Goal: Check status: Check status

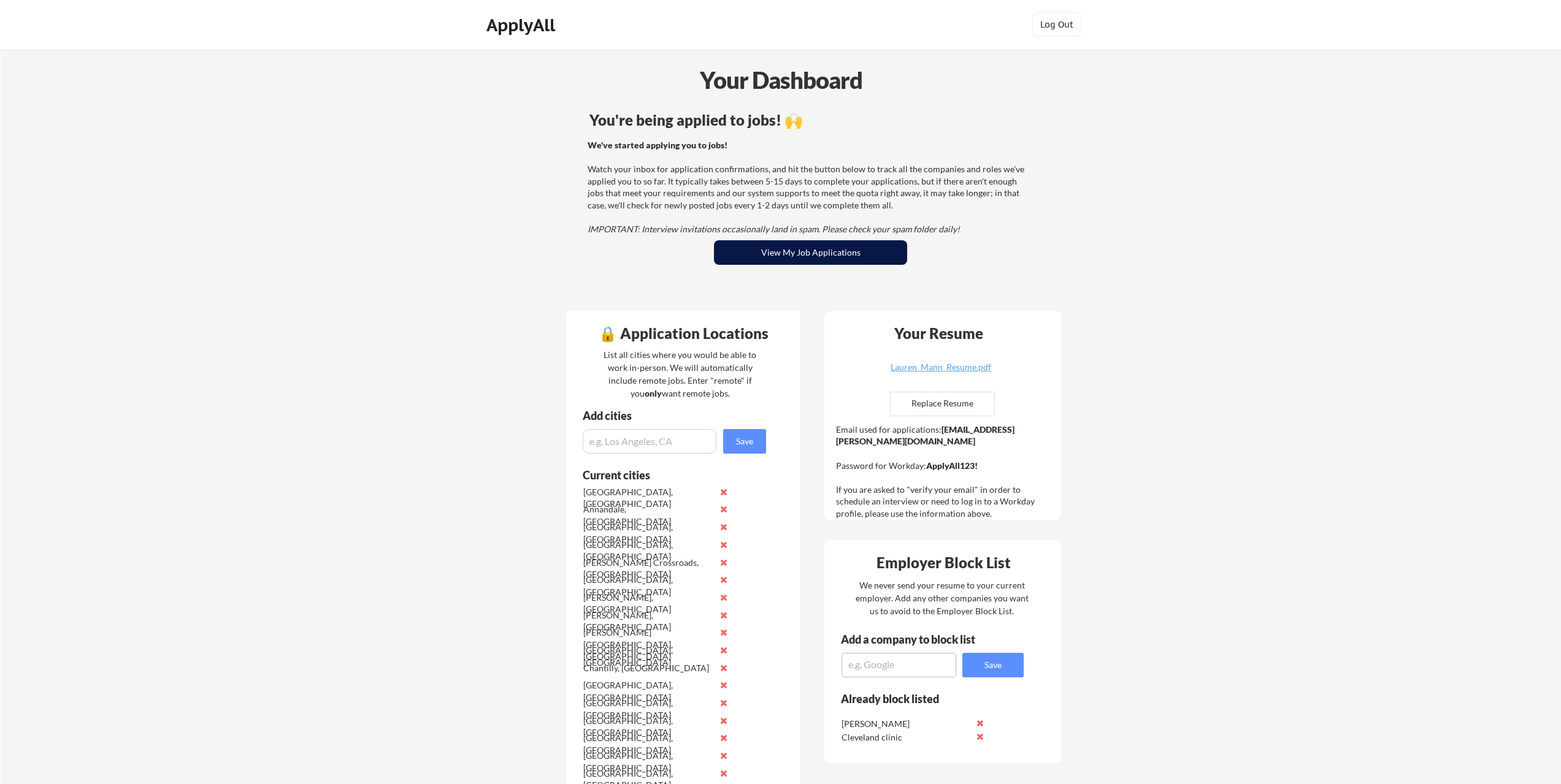
click at [826, 260] on button "View My Job Applications" at bounding box center [810, 252] width 193 height 24
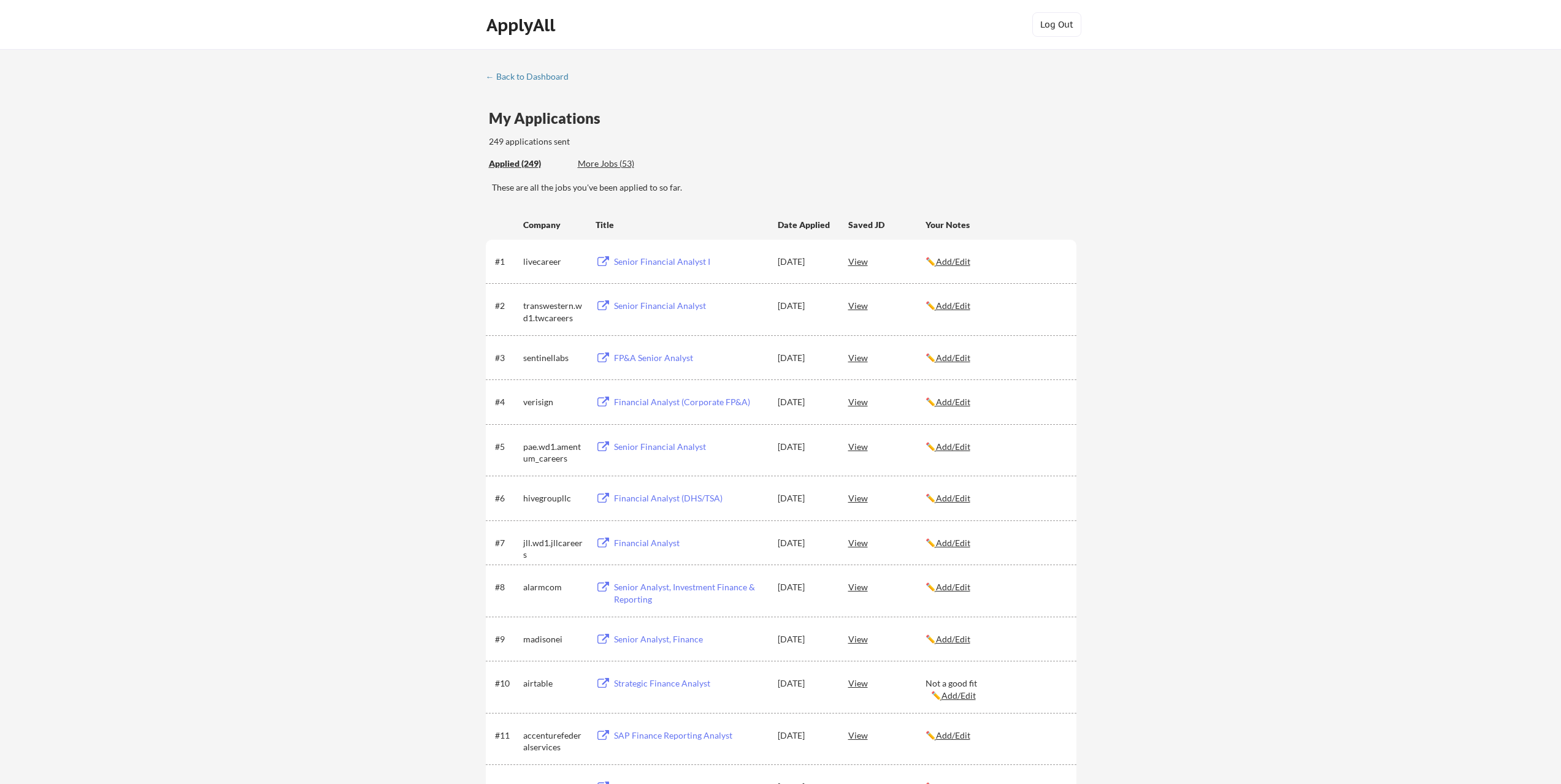
click at [610, 157] on div "Applied (249) More Jobs (53)" at bounding box center [578, 164] width 179 height 25
click at [611, 170] on div "More Jobs (53)" at bounding box center [623, 164] width 90 height 13
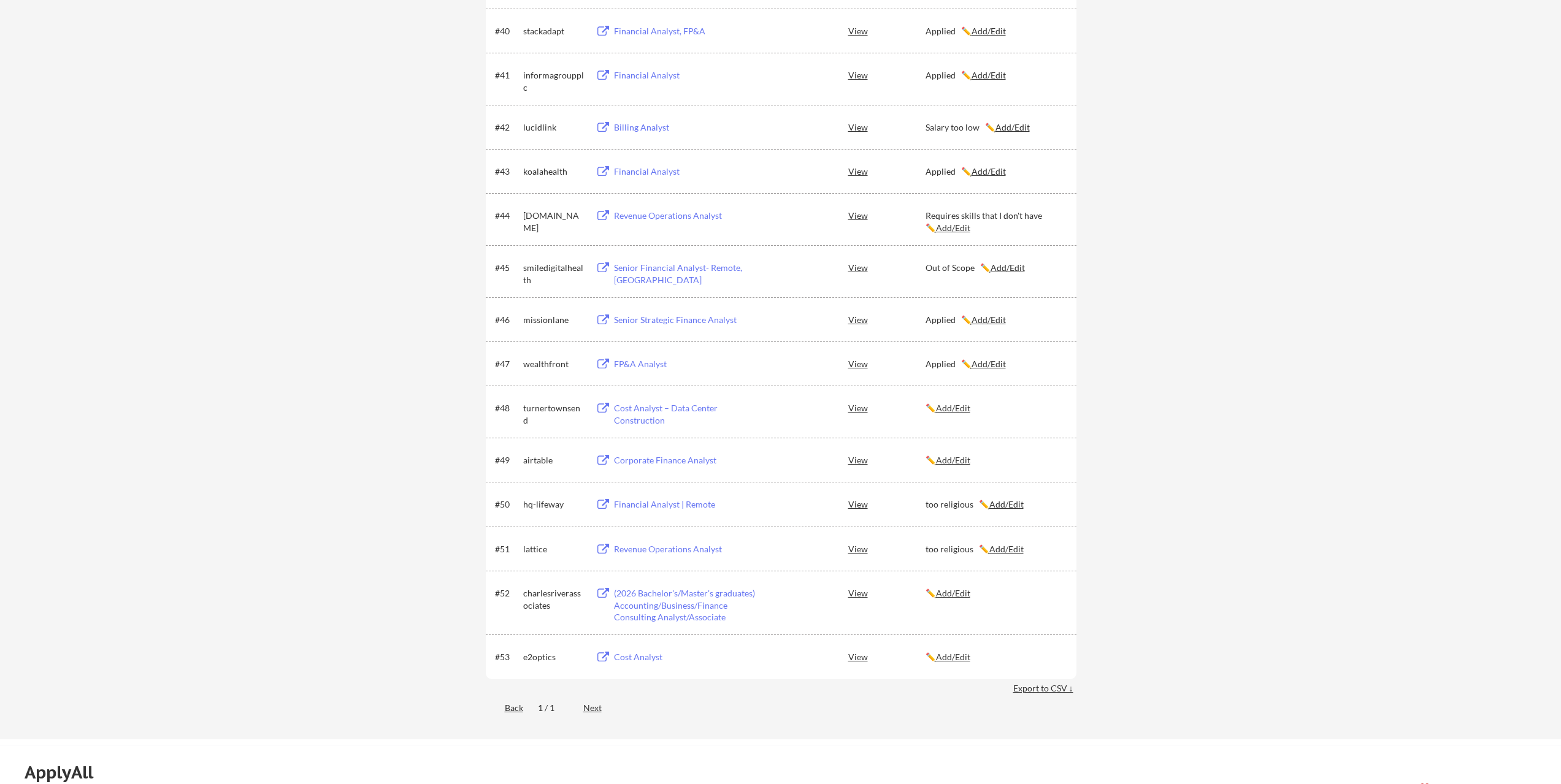
scroll to position [2392, 0]
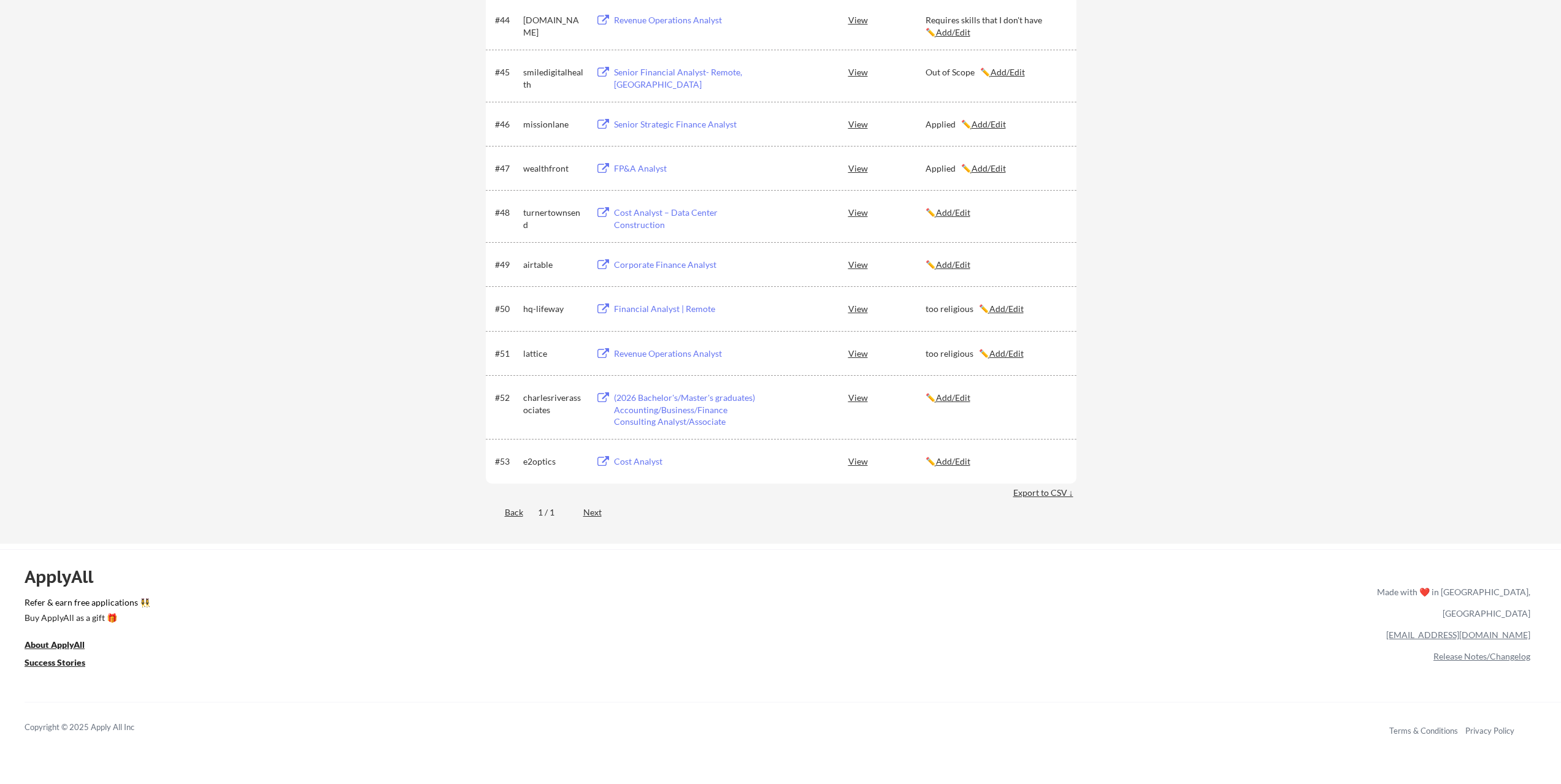
click at [645, 461] on div "Cost Analyst" at bounding box center [690, 462] width 152 height 12
click at [638, 465] on div "Cost Analyst" at bounding box center [690, 462] width 152 height 12
